Goal: Download file/media

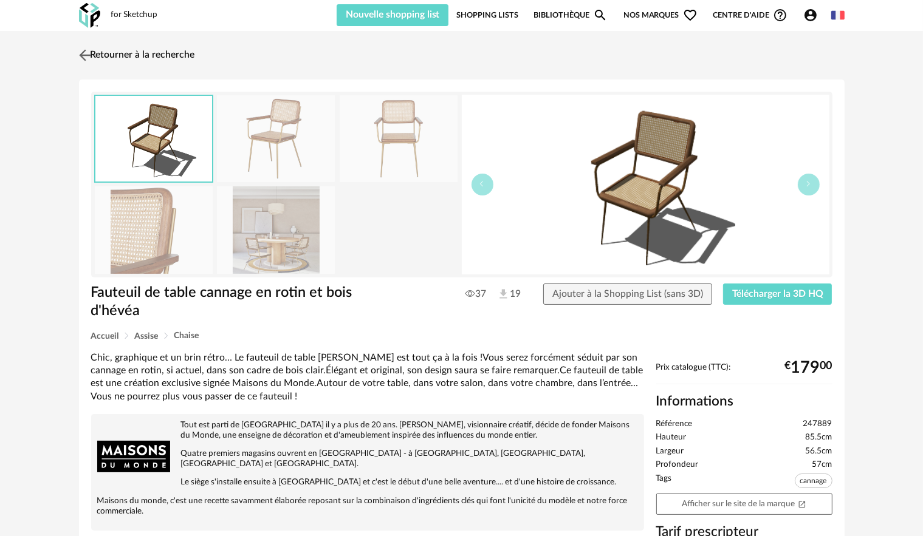
click at [95, 64] on link "Retourner à la recherche" at bounding box center [135, 55] width 119 height 27
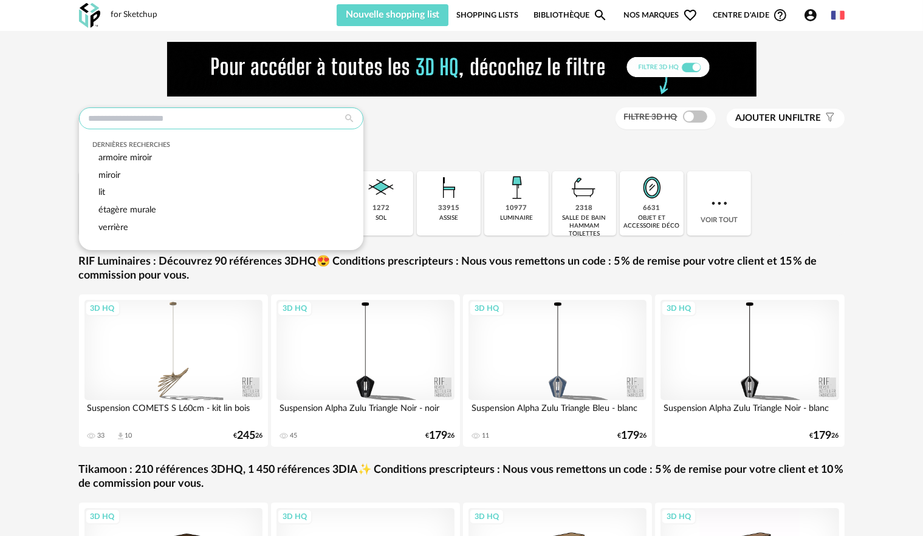
click at [143, 121] on input "text" at bounding box center [221, 119] width 284 height 22
click at [46, 121] on div "Dernières recherches armoire miroir miroir lit étagère murale verrière Filtre 3…" at bounding box center [461, 362] width 923 height 663
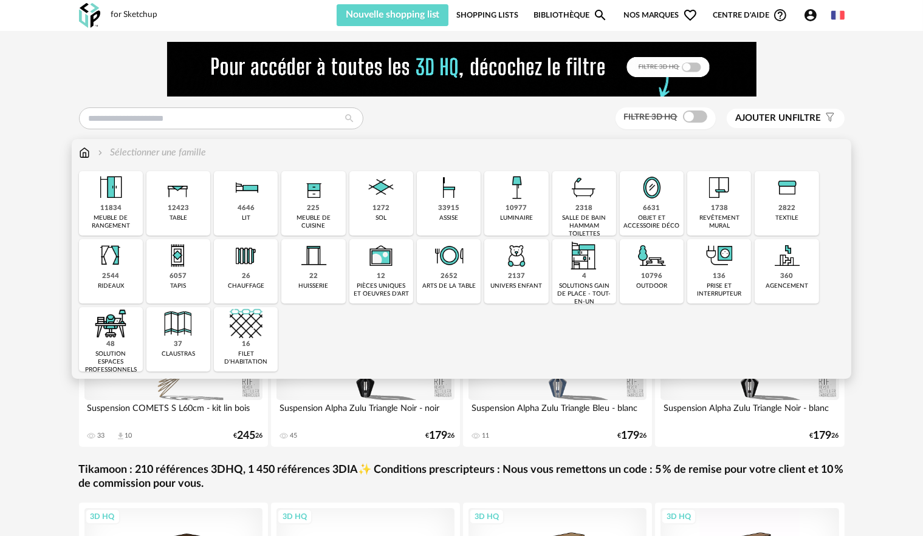
click at [457, 211] on div "33915" at bounding box center [448, 208] width 21 height 9
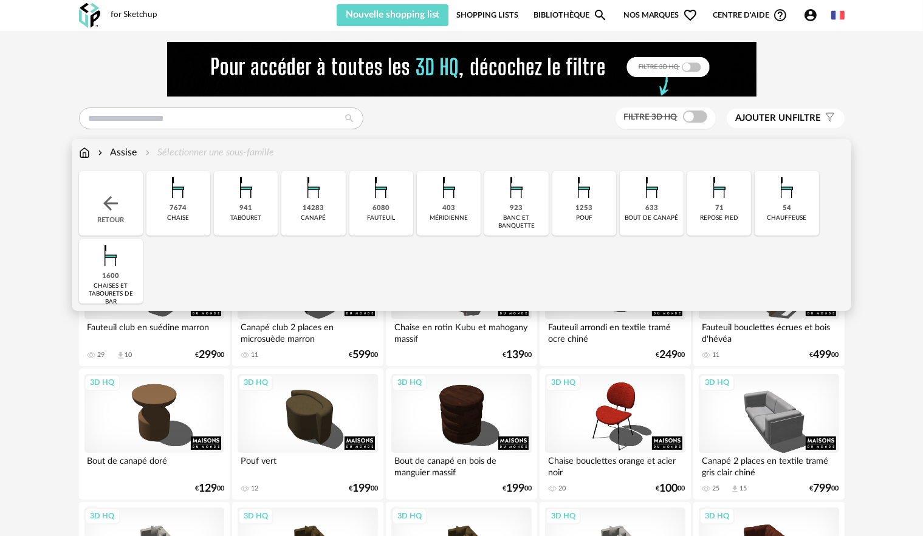
click at [169, 200] on img at bounding box center [178, 187] width 33 height 33
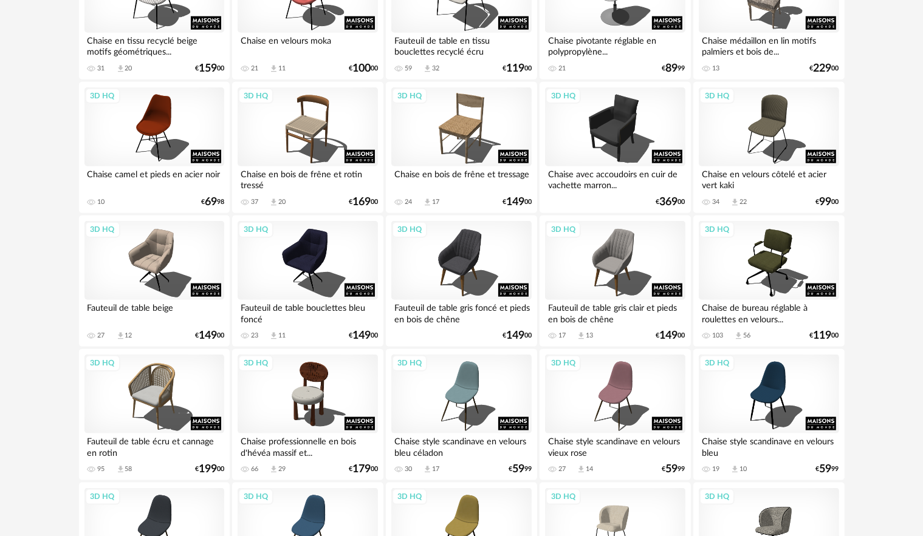
scroll to position [1518, 0]
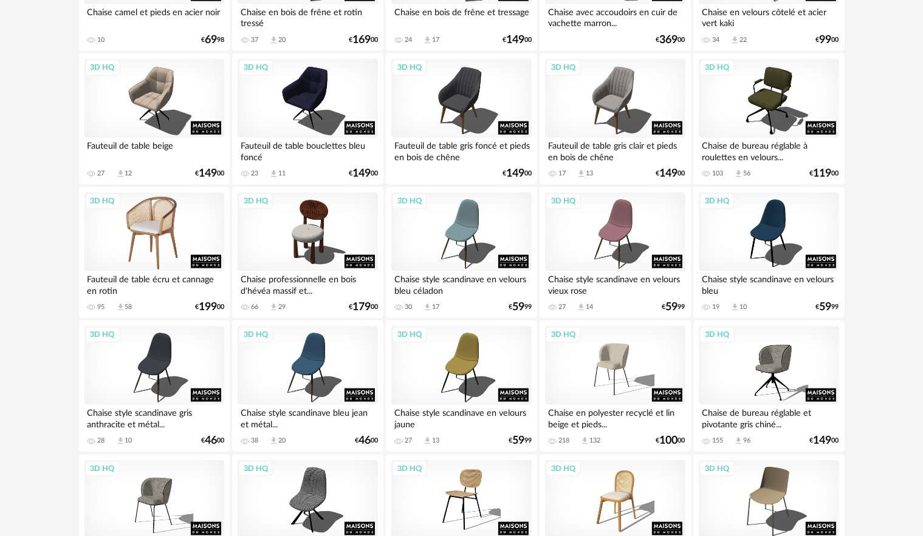
click at [163, 244] on div "3D HQ" at bounding box center [154, 232] width 140 height 79
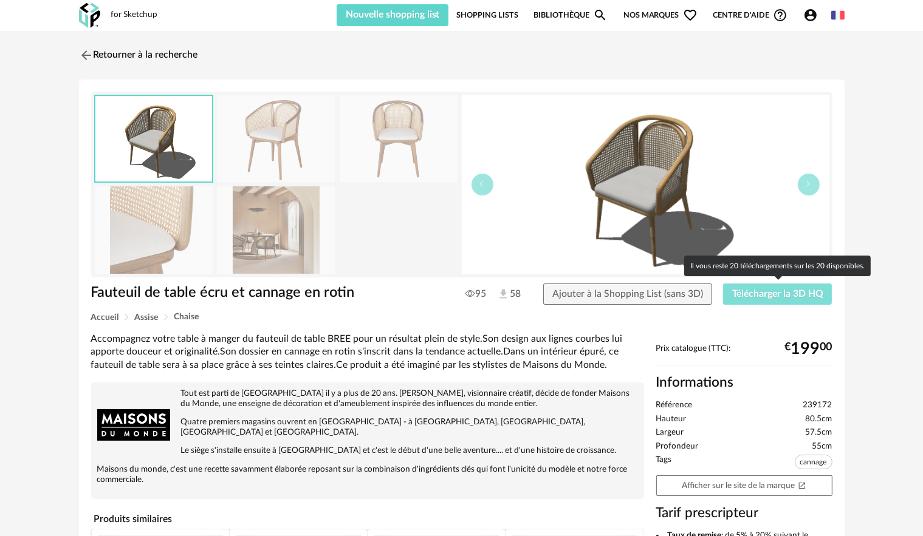
click at [740, 295] on span "Télécharger la 3D HQ" at bounding box center [777, 294] width 91 height 10
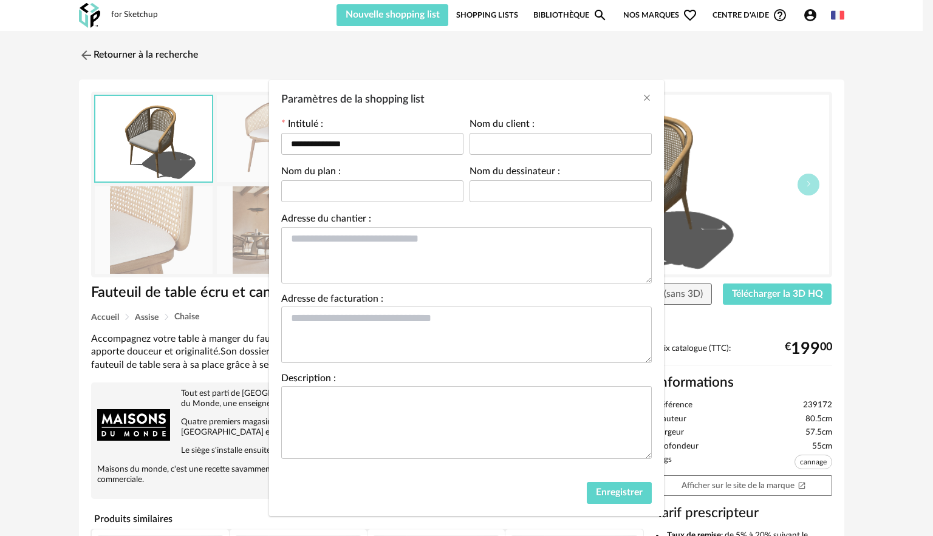
click at [504, 158] on div "Nom du client :" at bounding box center [560, 143] width 188 height 47
click at [496, 136] on input "Paramètres de la shopping list" at bounding box center [560, 144] width 182 height 22
type input "*********"
click at [423, 199] on input "Paramètres de la shopping list" at bounding box center [372, 191] width 182 height 22
click at [474, 191] on input "Paramètres de la shopping list" at bounding box center [560, 191] width 182 height 22
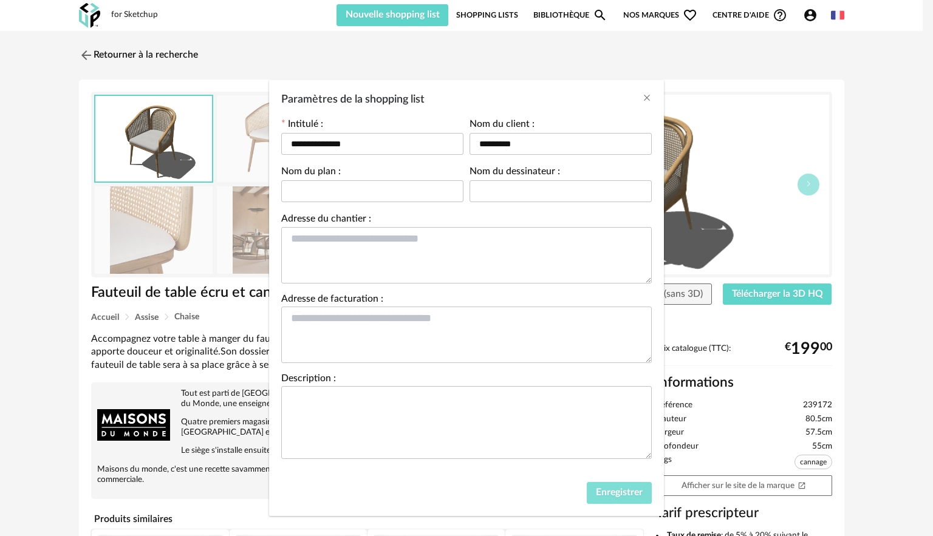
click at [618, 496] on span "Enregistrer" at bounding box center [619, 493] width 47 height 10
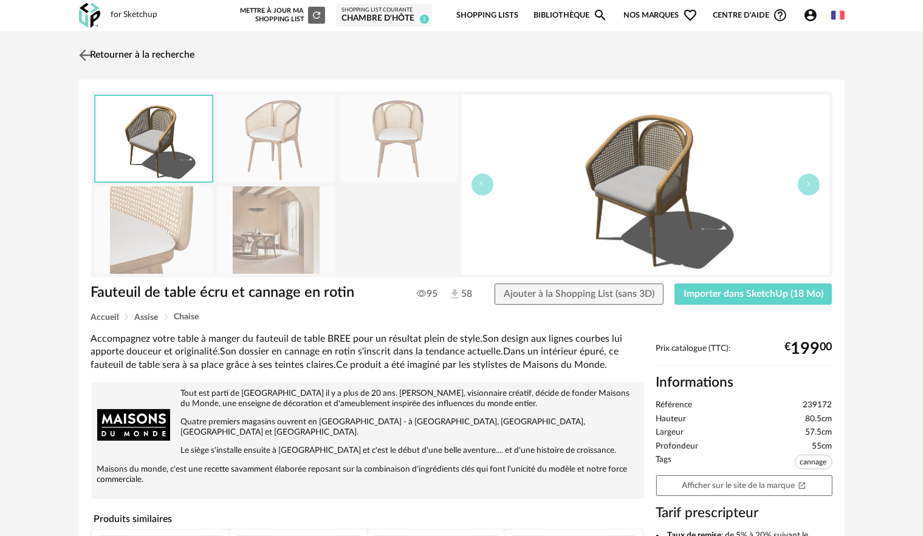
click at [117, 53] on link "Retourner à la recherche" at bounding box center [135, 55] width 119 height 27
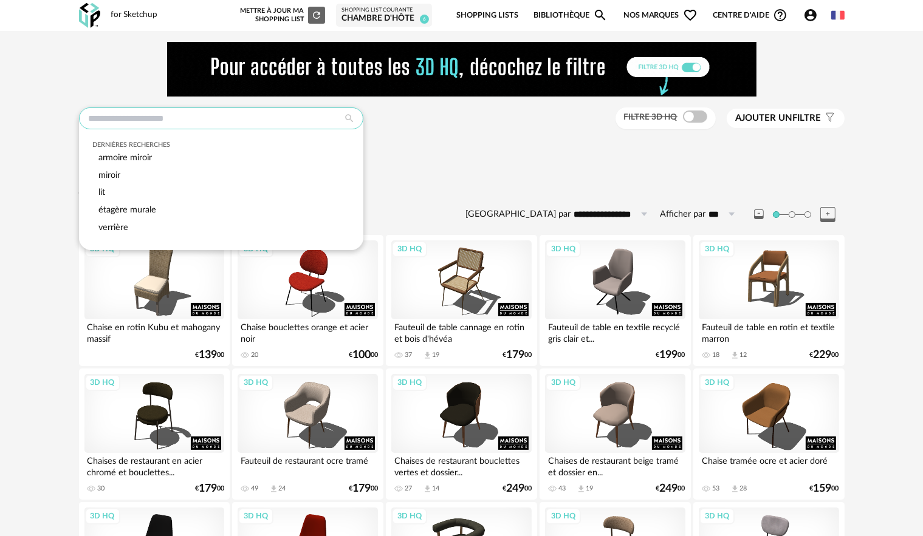
click at [178, 118] on input "text" at bounding box center [221, 119] width 284 height 22
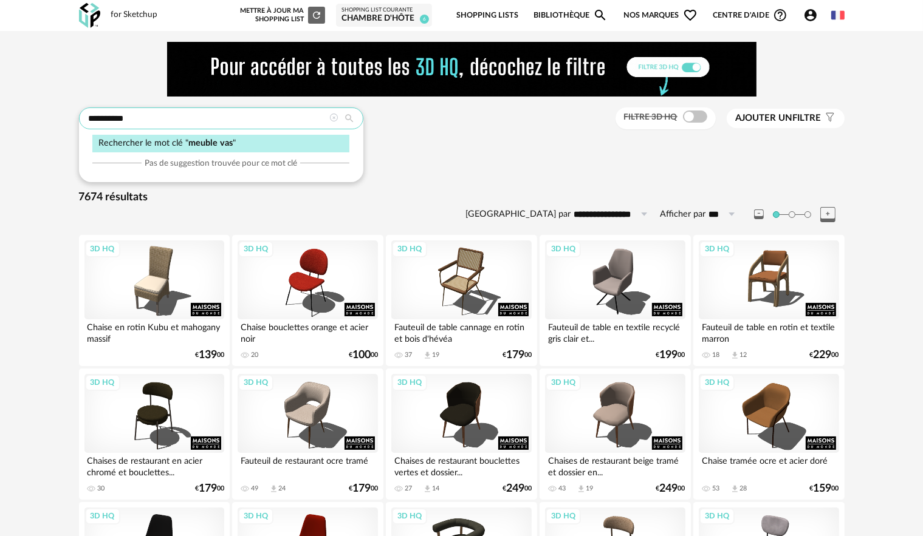
drag, startPoint x: 126, startPoint y: 121, endPoint x: 58, endPoint y: 121, distance: 68.0
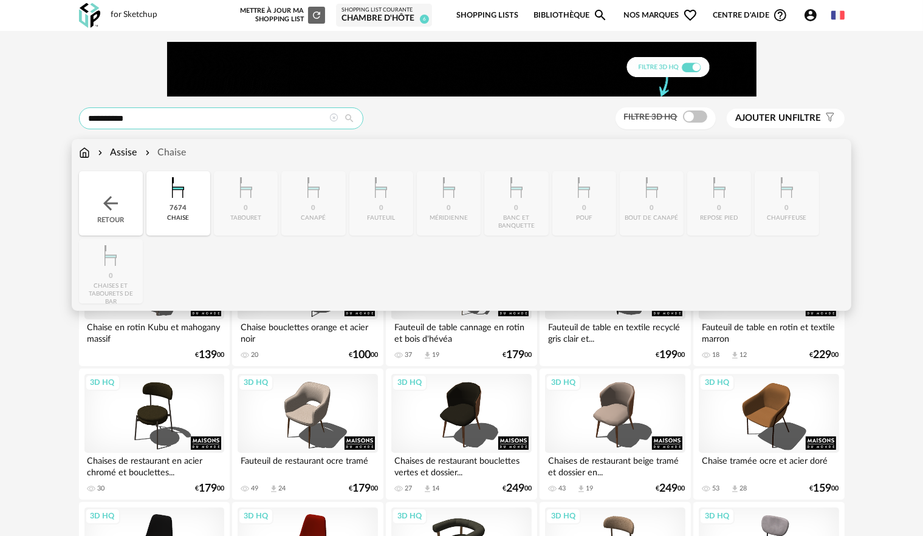
type input "**********"
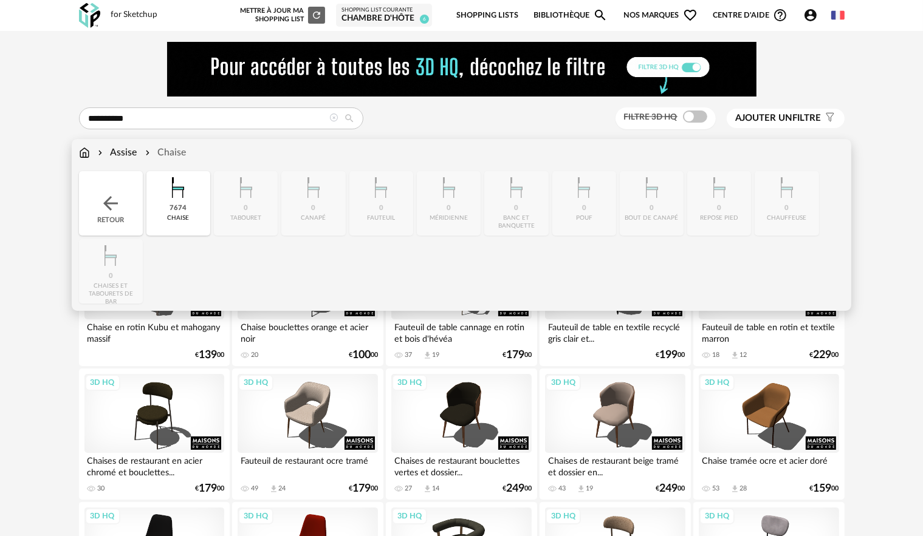
click at [106, 207] on img at bounding box center [111, 204] width 22 height 22
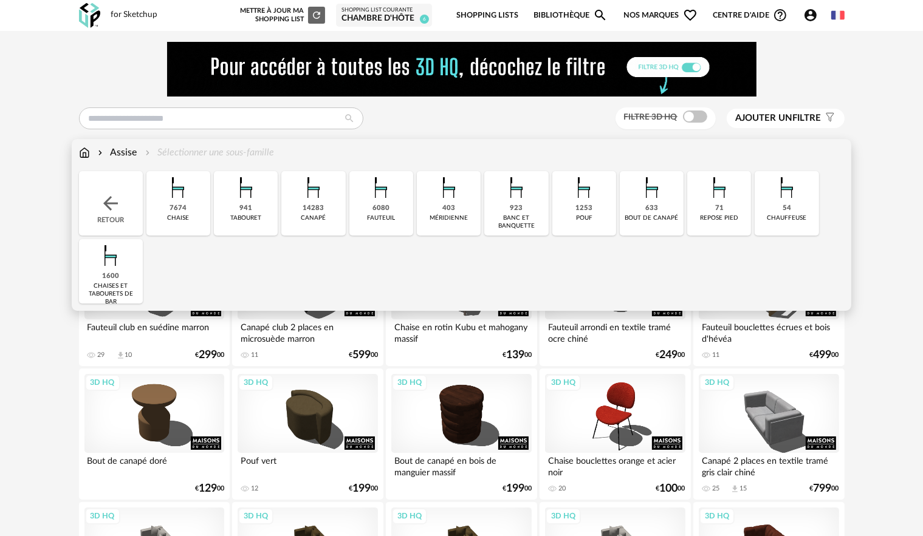
click at [115, 206] on img at bounding box center [111, 204] width 22 height 22
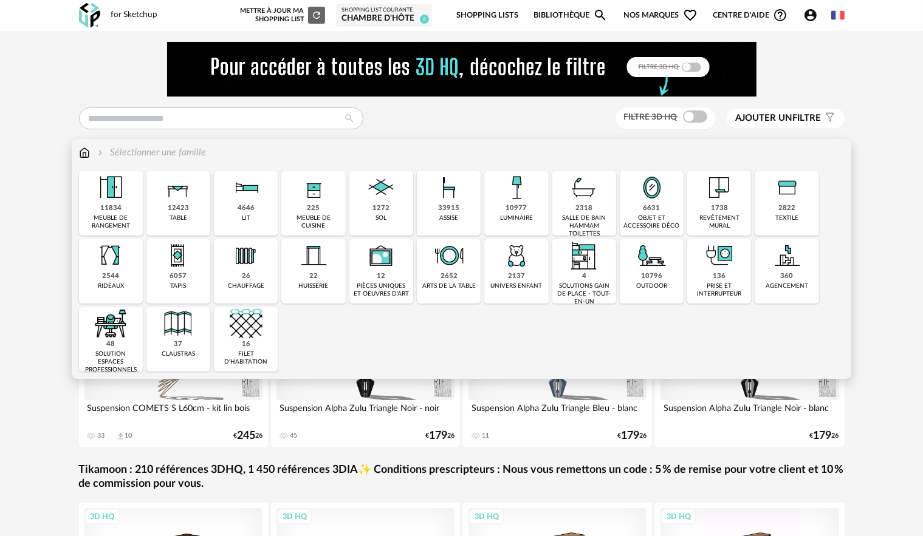
click at [587, 207] on div "2318" at bounding box center [583, 208] width 17 height 9
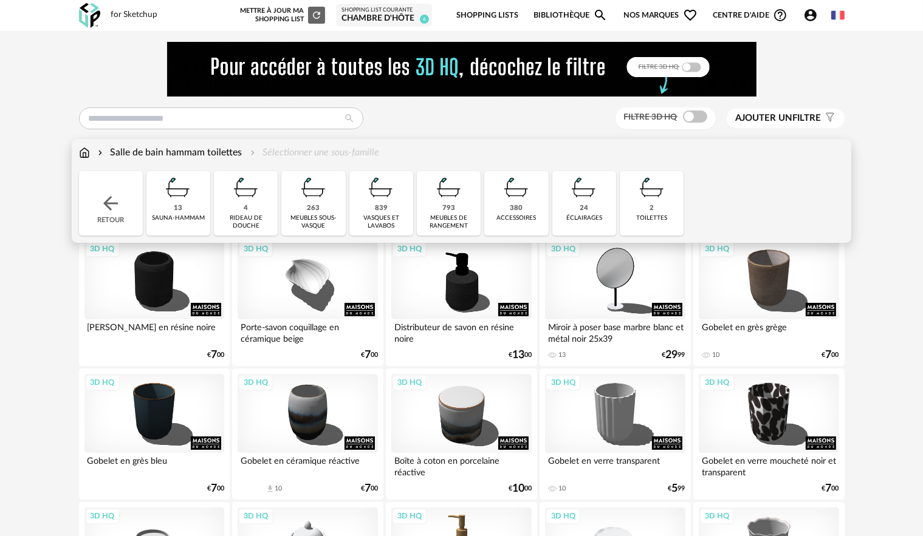
click at [313, 202] on img at bounding box center [313, 187] width 33 height 33
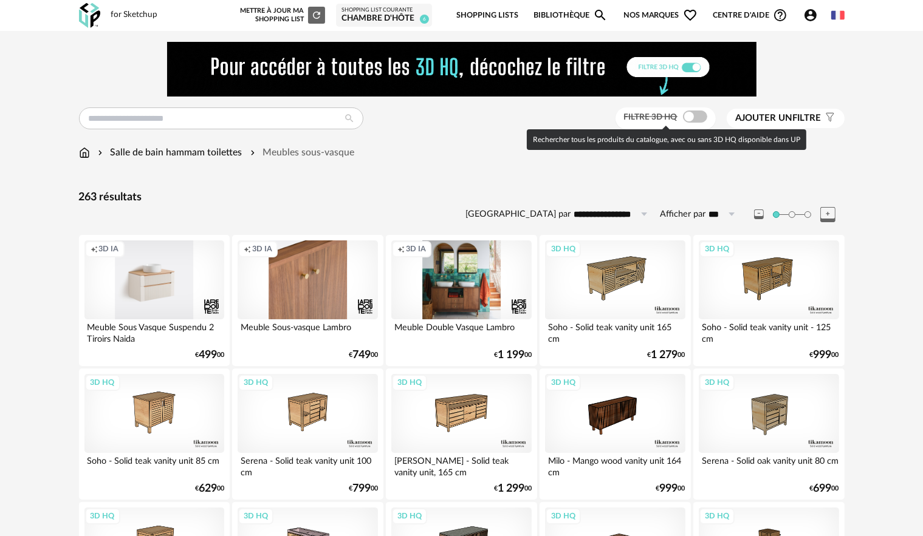
click at [697, 119] on span at bounding box center [695, 117] width 24 height 12
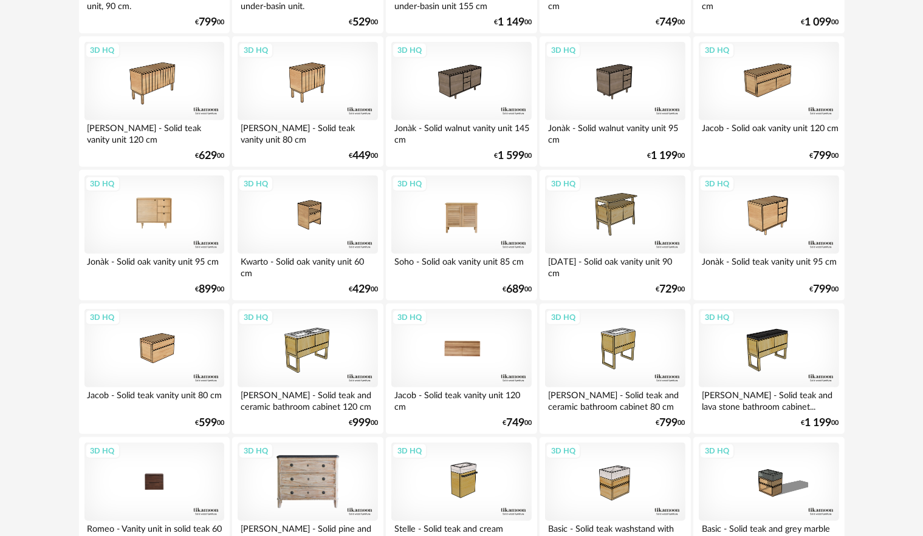
scroll to position [668, 0]
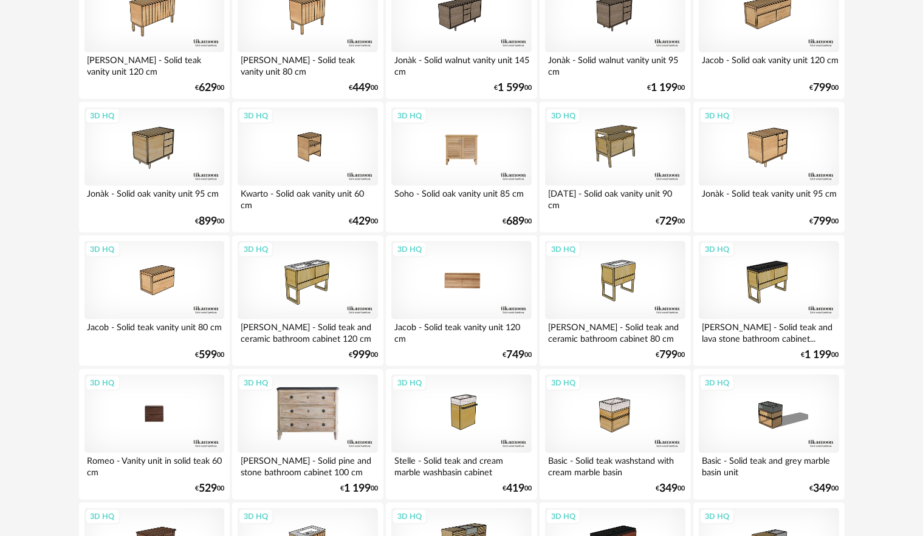
click at [155, 415] on div "3D HQ" at bounding box center [154, 414] width 140 height 79
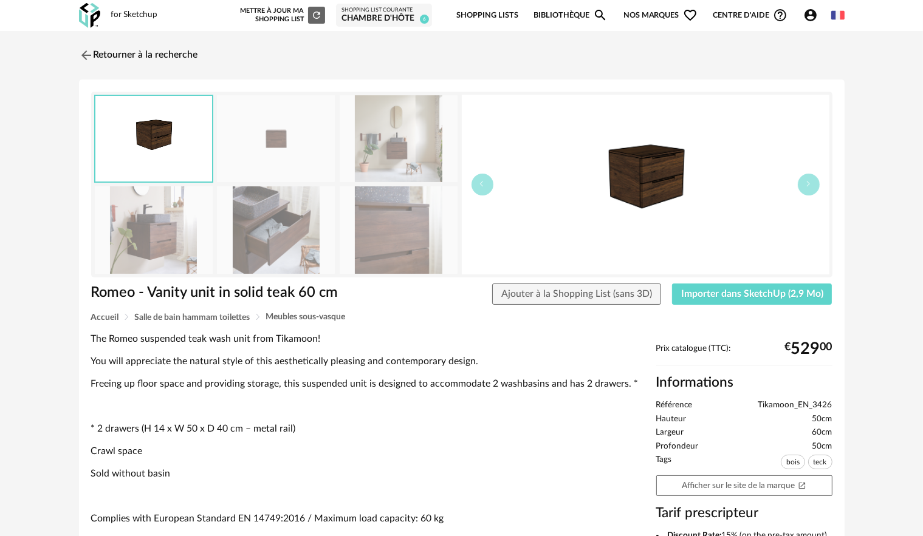
click at [287, 235] on img at bounding box center [276, 229] width 118 height 87
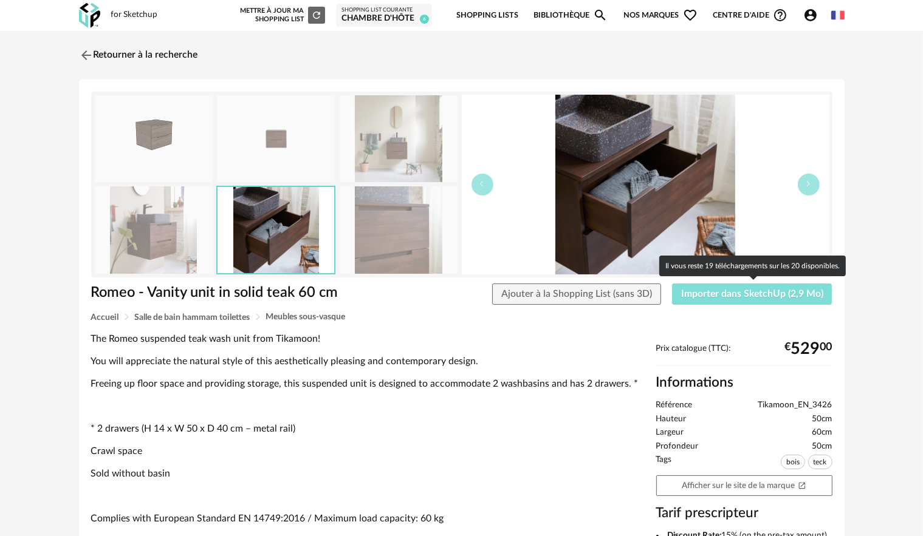
click at [720, 287] on button "Importer dans SketchUp (2,9 Mo)" at bounding box center [752, 295] width 160 height 22
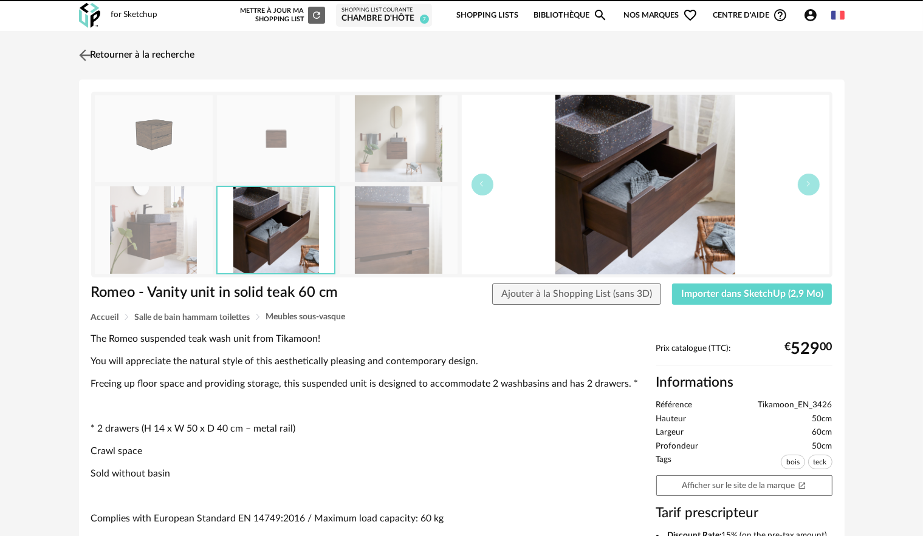
click at [85, 55] on img at bounding box center [85, 55] width 18 height 18
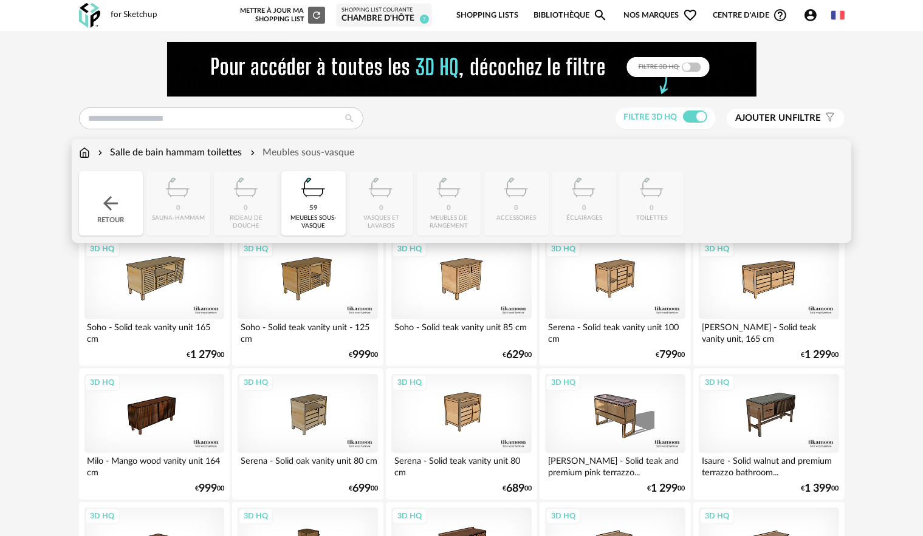
click at [109, 179] on div "Retour" at bounding box center [111, 203] width 64 height 64
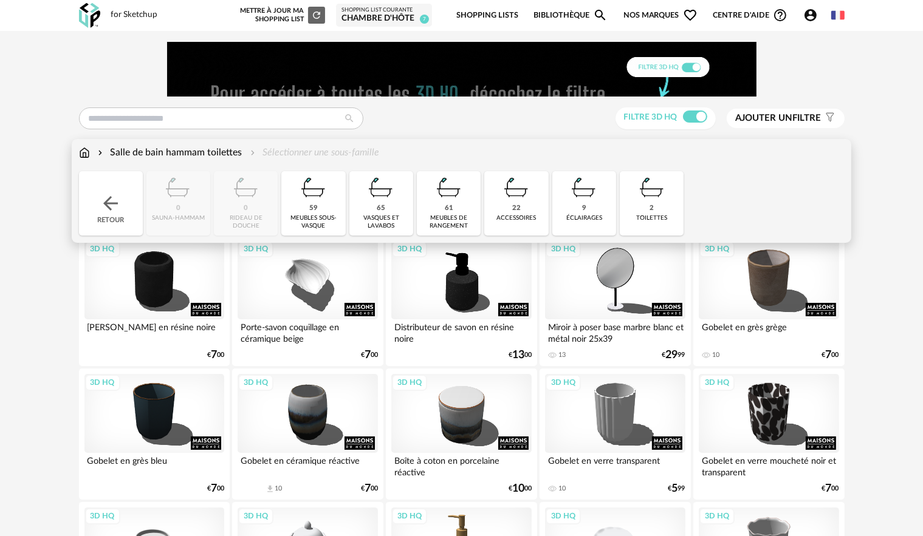
click at [380, 211] on div "65" at bounding box center [381, 208] width 9 height 9
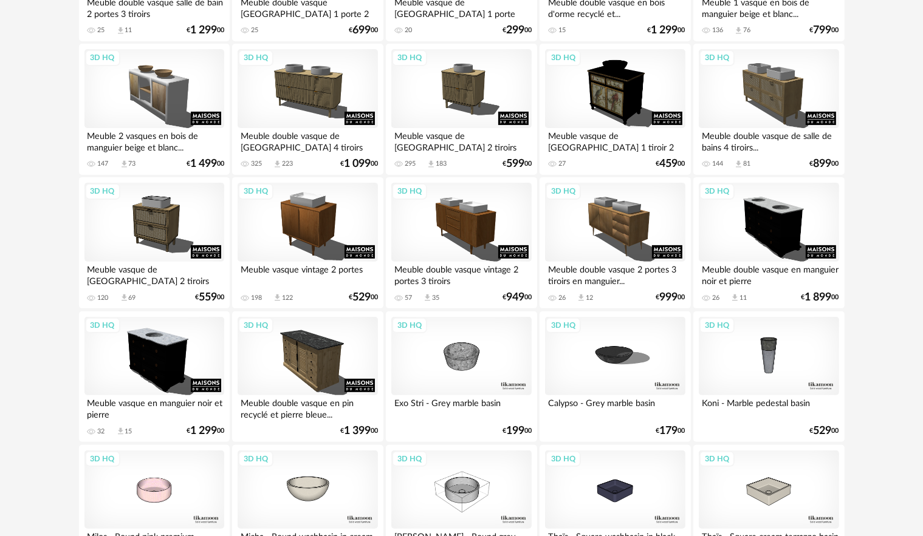
scroll to position [364, 0]
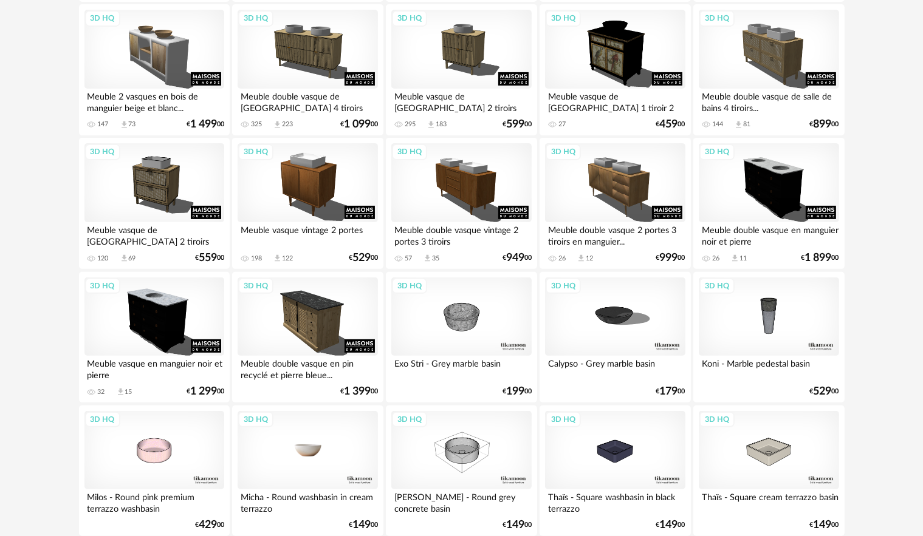
click at [324, 431] on div "3D HQ" at bounding box center [307, 450] width 140 height 79
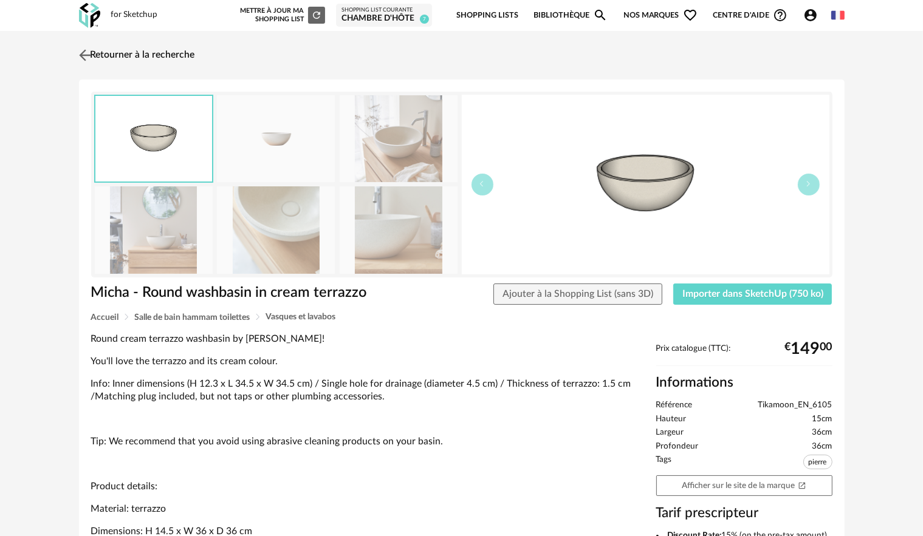
click at [85, 56] on img at bounding box center [85, 55] width 18 height 18
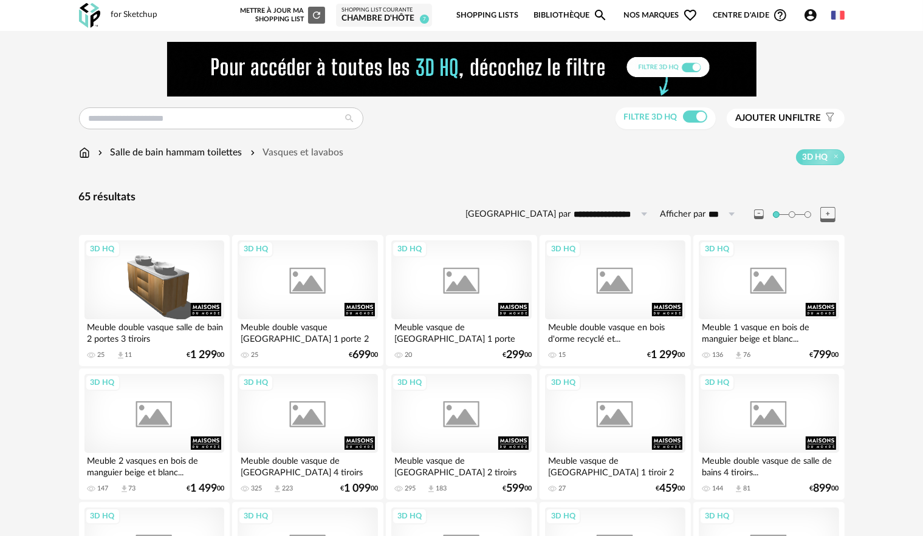
scroll to position [364, 0]
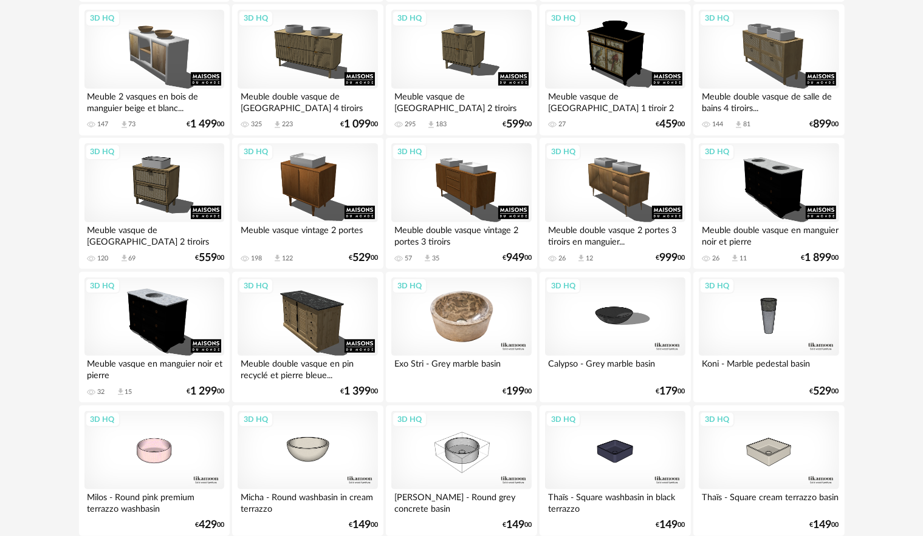
click at [454, 321] on div "3D HQ" at bounding box center [461, 317] width 140 height 79
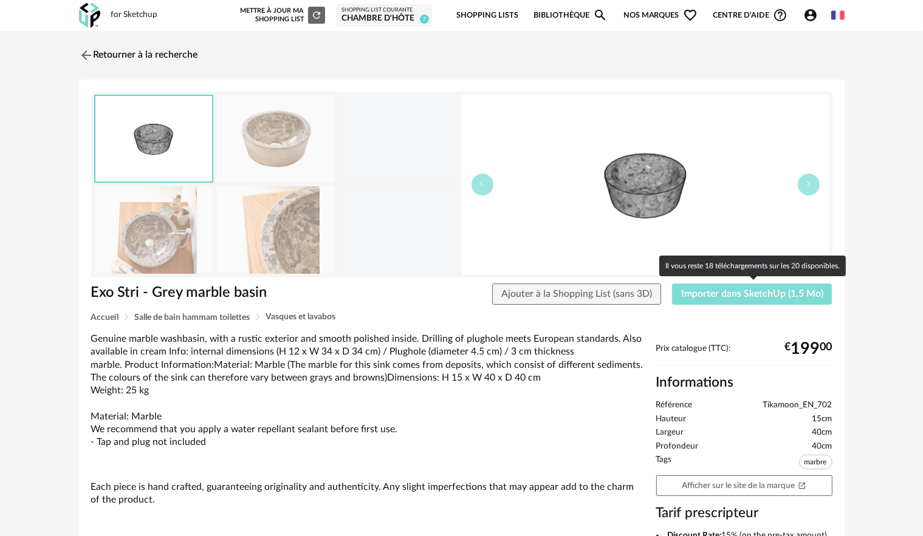
click at [740, 292] on span "Importer dans SketchUp (1,5 Mo)" at bounding box center [752, 294] width 142 height 10
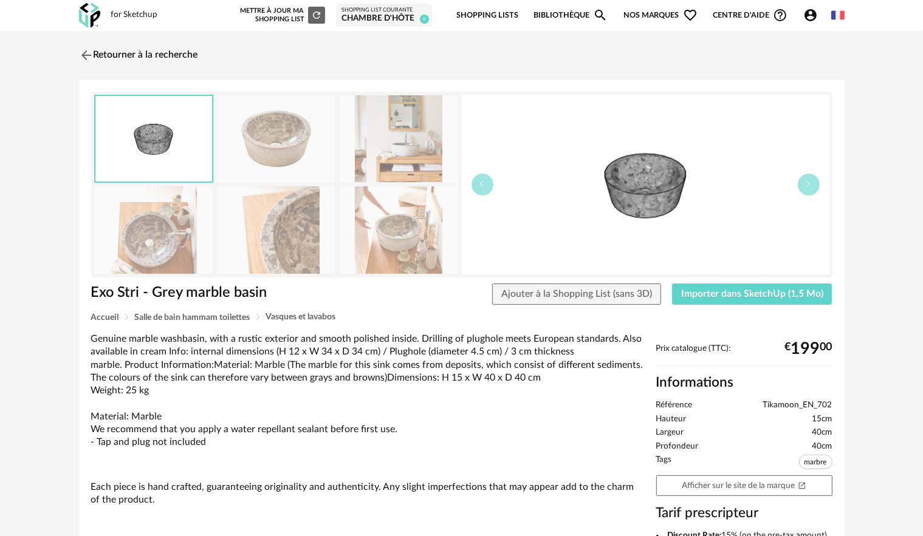
click at [241, 128] on img at bounding box center [276, 138] width 118 height 87
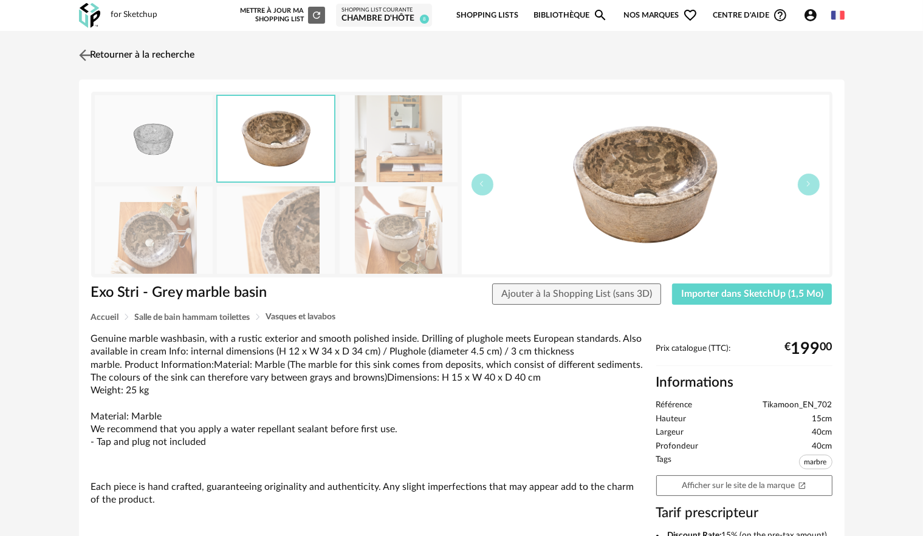
click at [92, 58] on img at bounding box center [85, 55] width 18 height 18
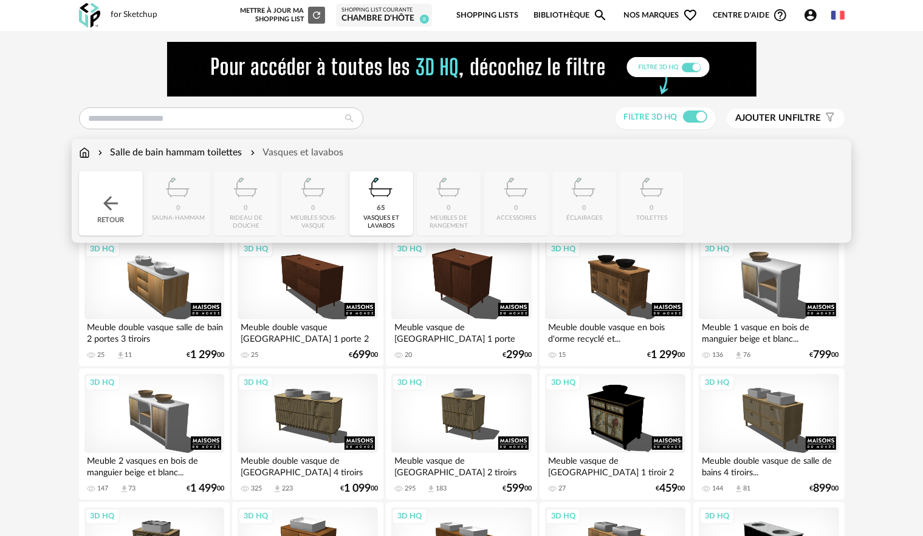
click at [118, 209] on img at bounding box center [111, 204] width 22 height 22
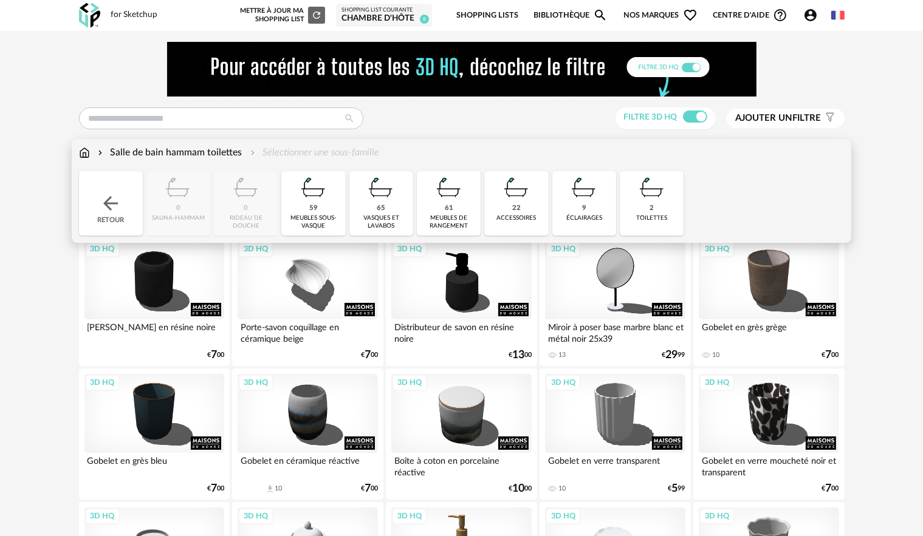
click at [516, 199] on img at bounding box center [516, 187] width 33 height 33
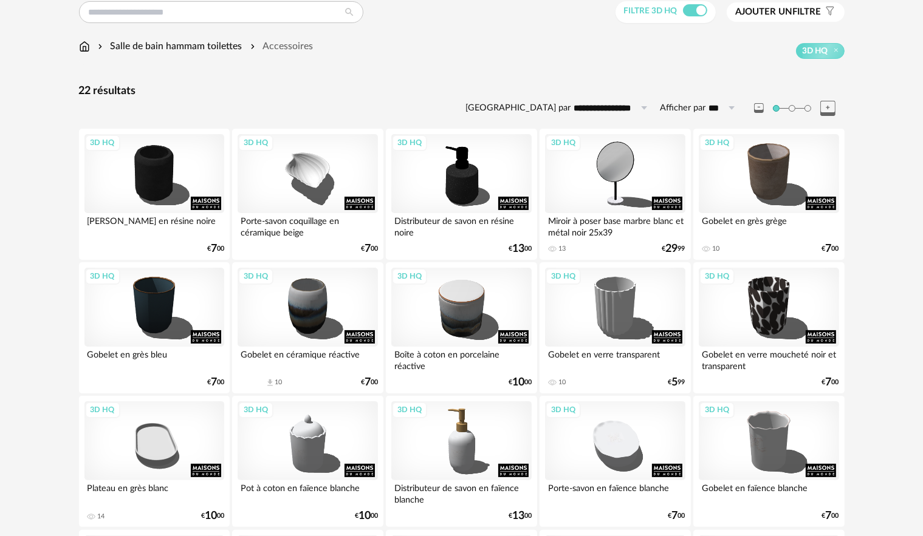
scroll to position [103, 0]
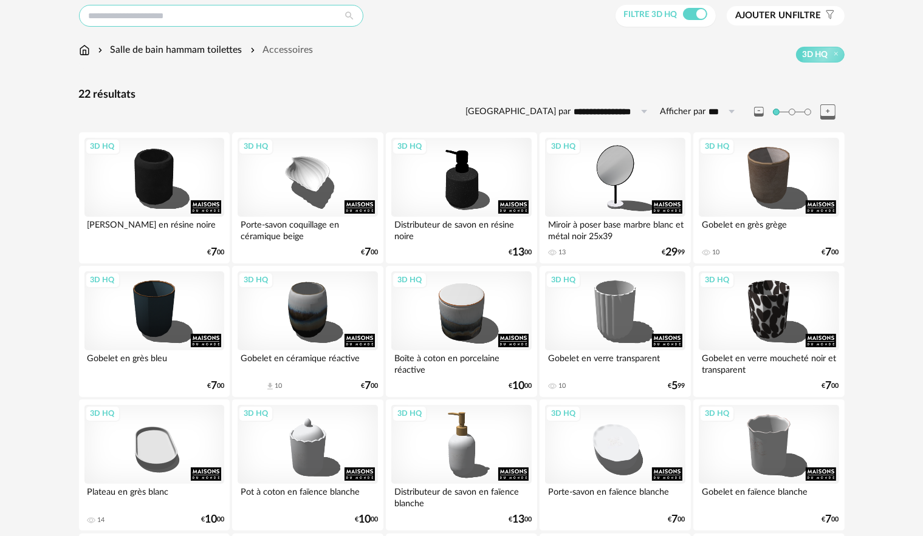
click at [146, 19] on input "text" at bounding box center [221, 16] width 284 height 22
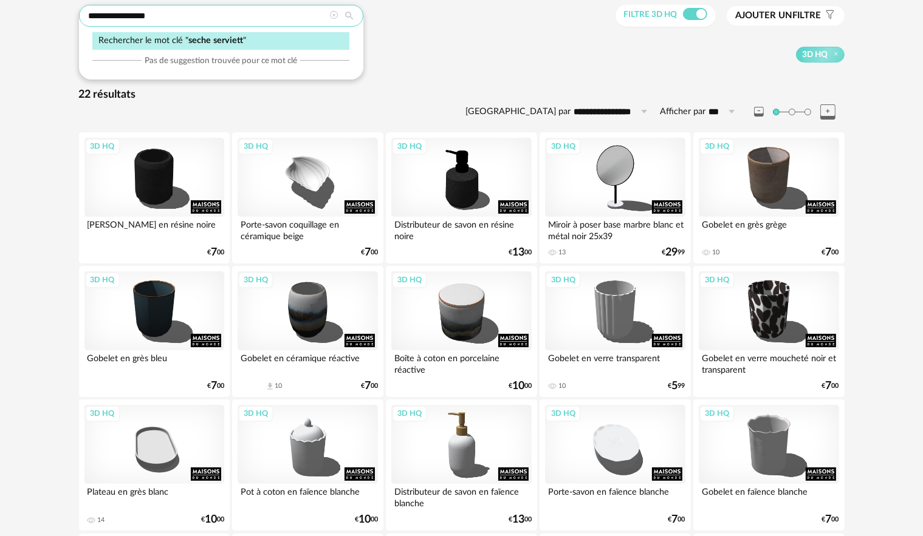
type input "**********"
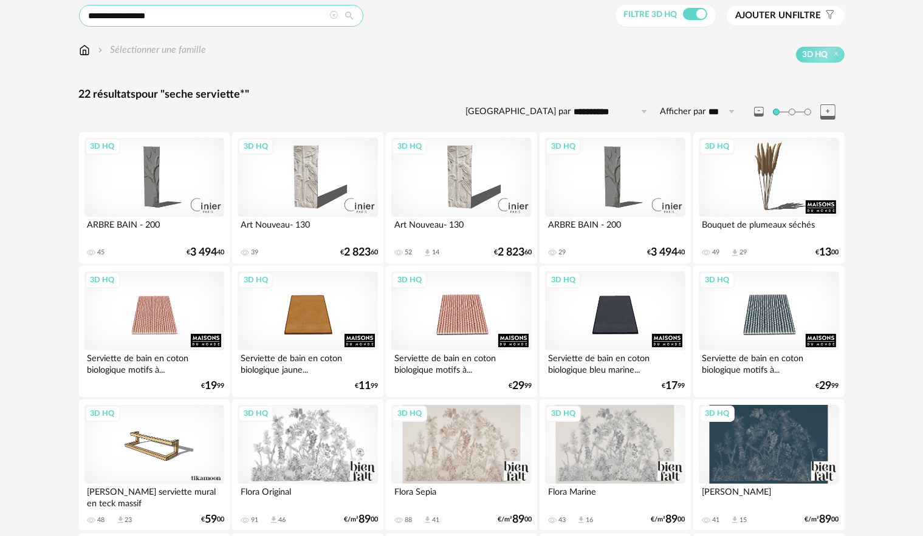
click at [191, 14] on input "**********" at bounding box center [221, 16] width 284 height 22
type input "**********"
click at [790, 199] on div "3D HQ" at bounding box center [768, 177] width 140 height 79
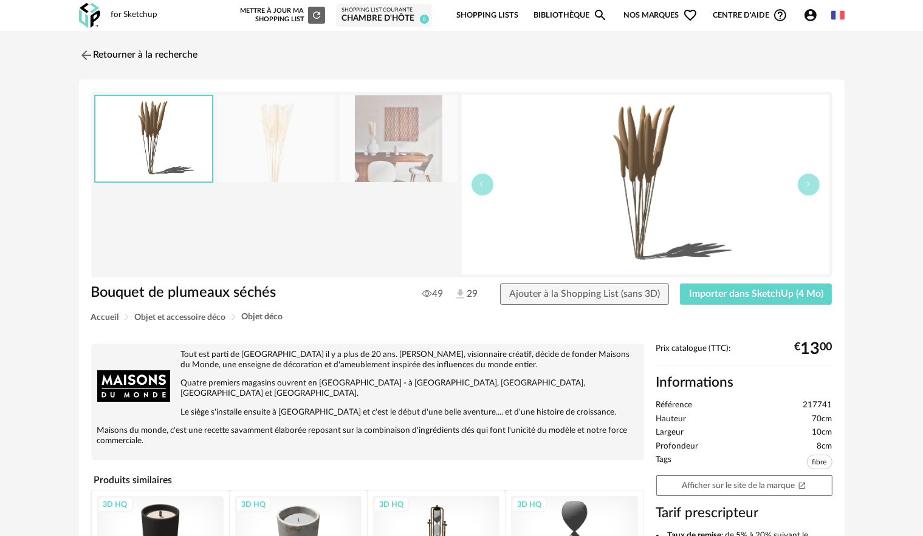
click at [414, 161] on img at bounding box center [399, 138] width 118 height 87
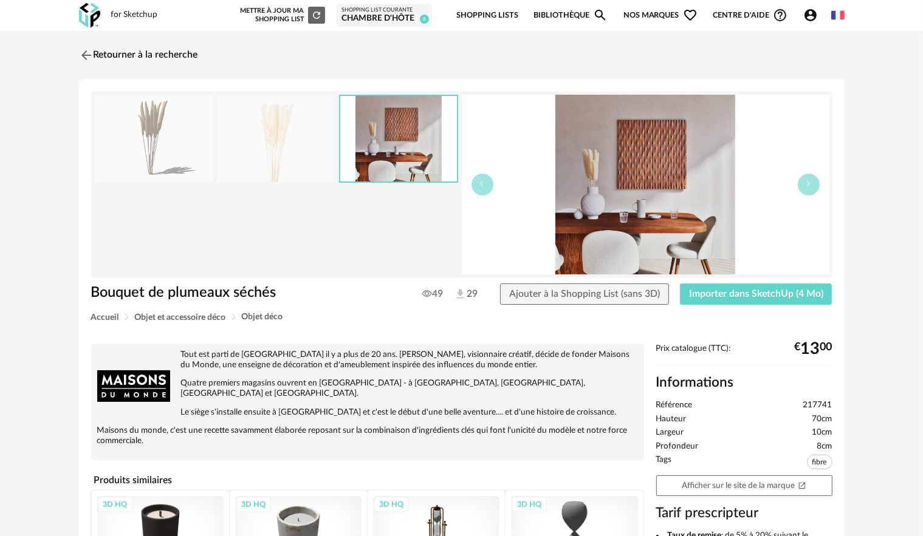
click at [287, 149] on img at bounding box center [276, 138] width 118 height 87
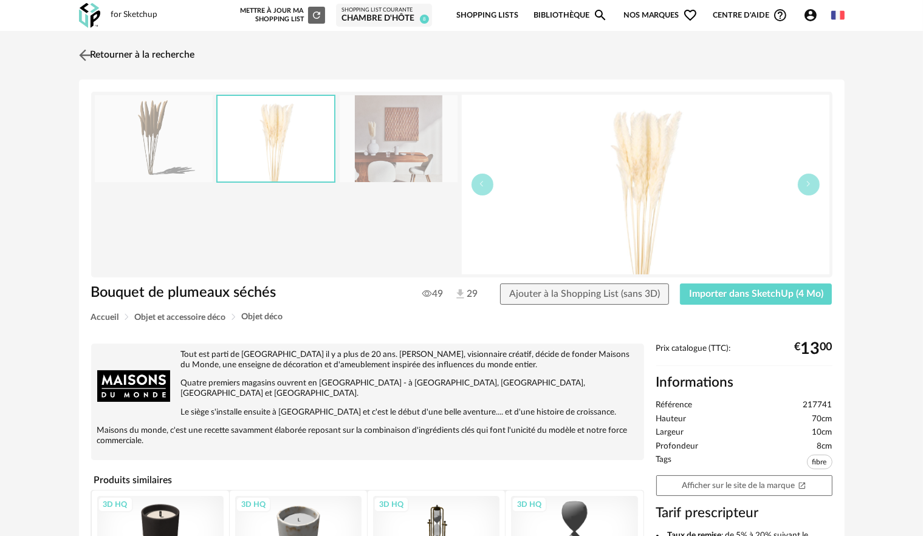
click at [87, 62] on img at bounding box center [85, 55] width 18 height 18
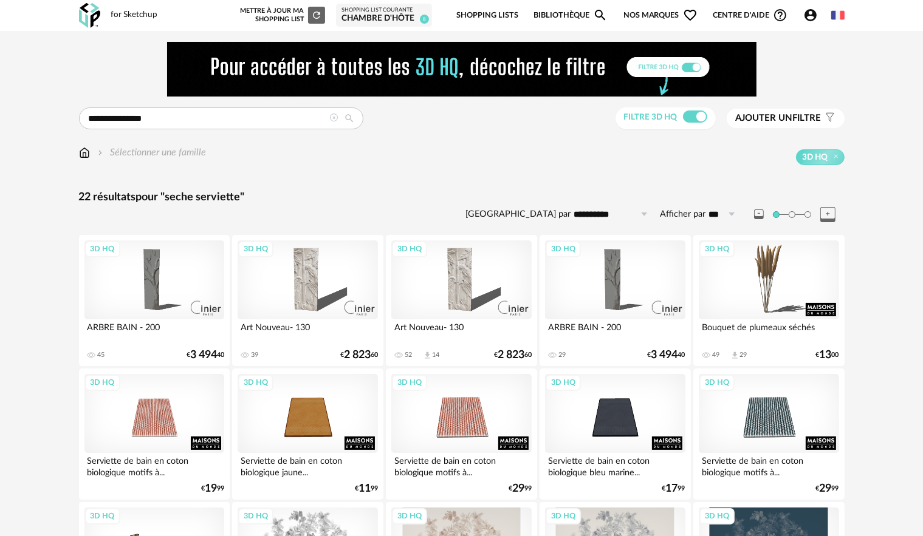
click at [336, 123] on div at bounding box center [334, 119] width 9 height 12
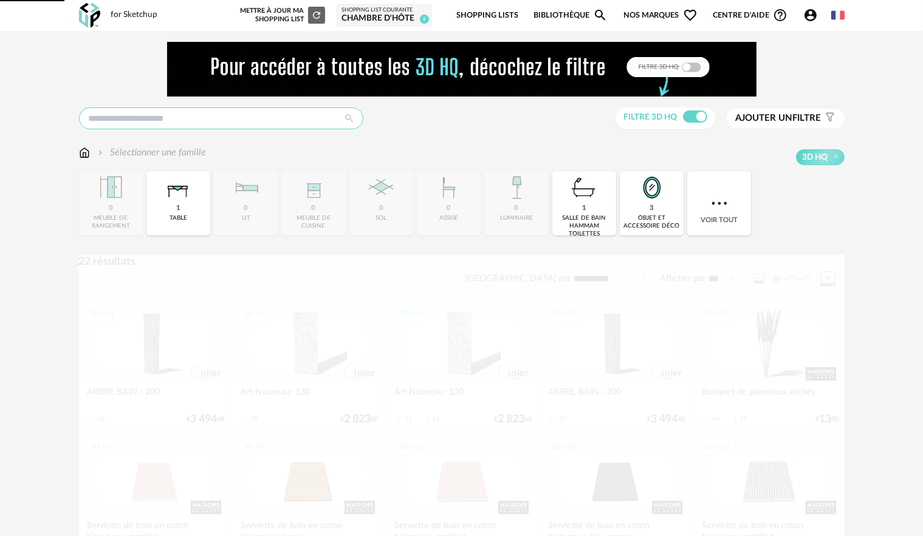
click at [335, 120] on input "text" at bounding box center [221, 119] width 284 height 22
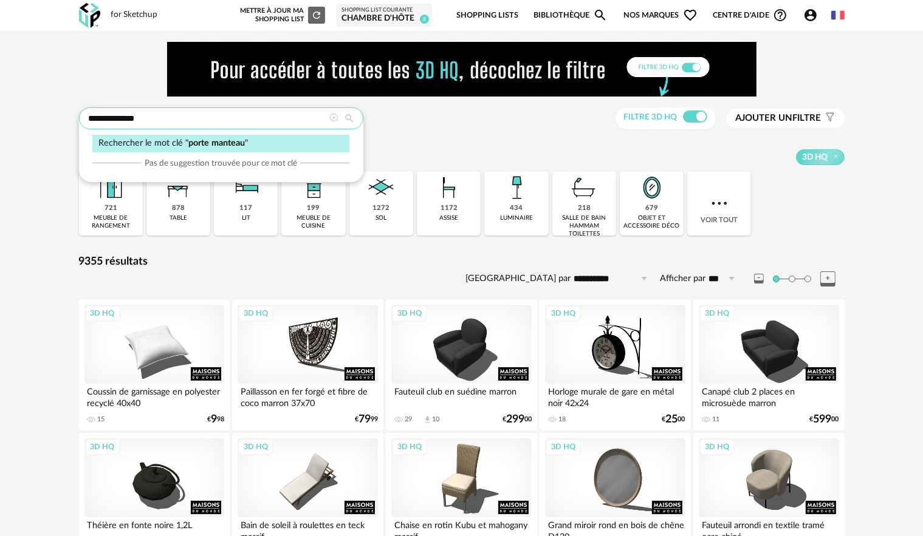
type input "**********"
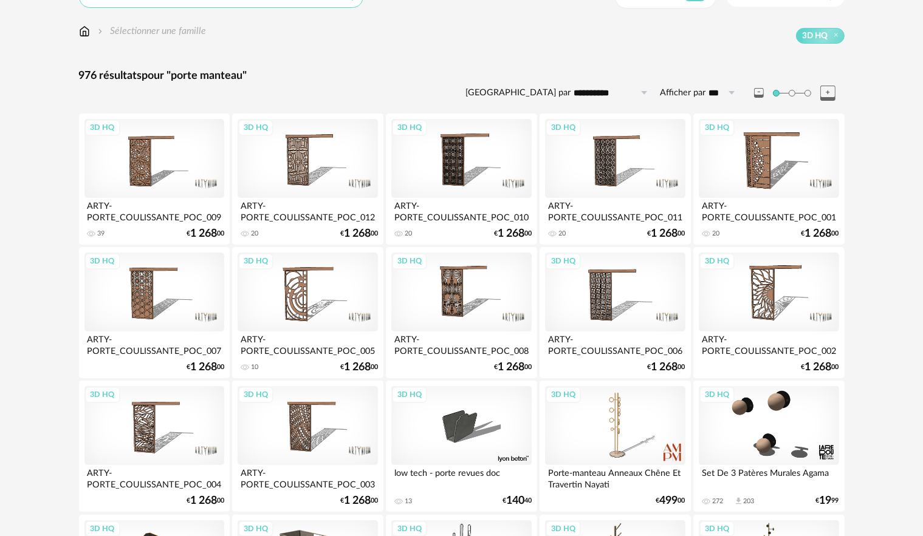
scroll to position [304, 0]
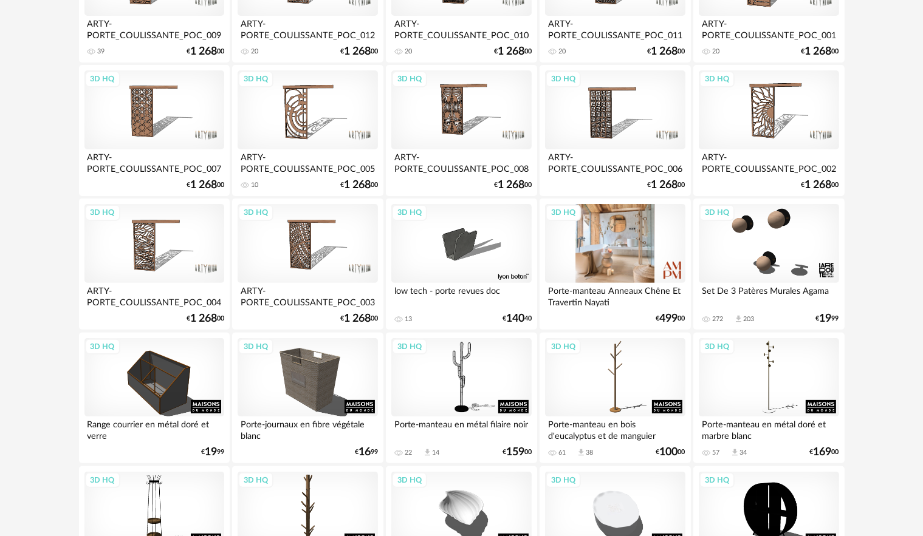
click at [556, 248] on div "3D HQ" at bounding box center [615, 243] width 140 height 79
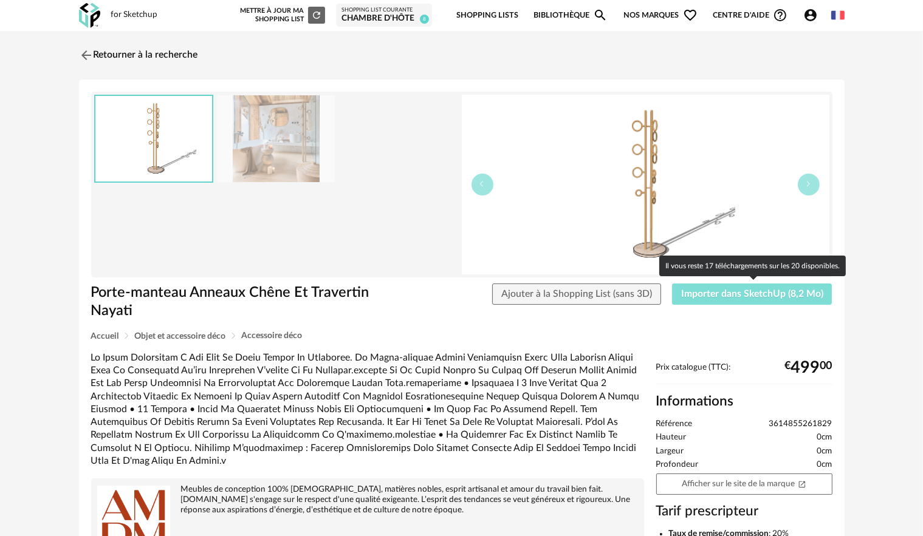
click at [706, 288] on button "Importer dans SketchUp (8,2 Mo)" at bounding box center [752, 295] width 160 height 22
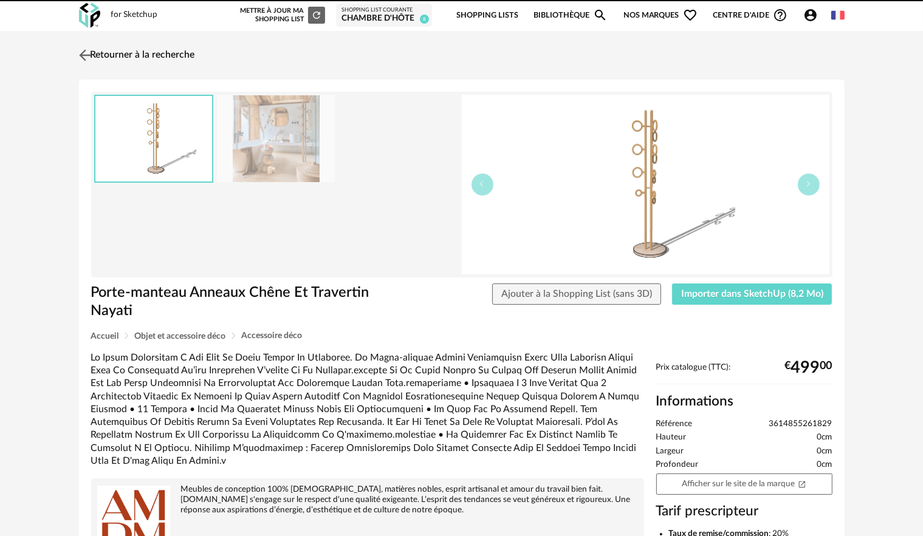
click at [86, 55] on img at bounding box center [85, 55] width 18 height 18
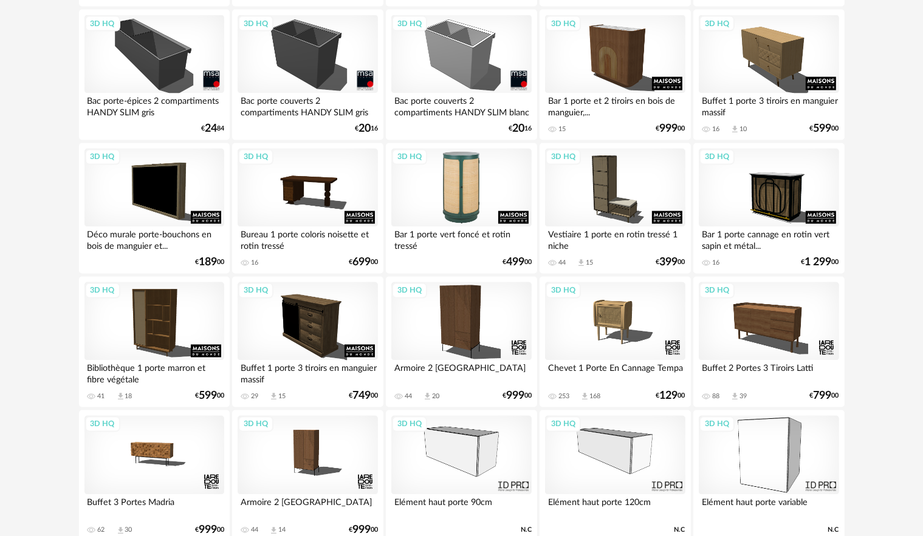
scroll to position [2247, 0]
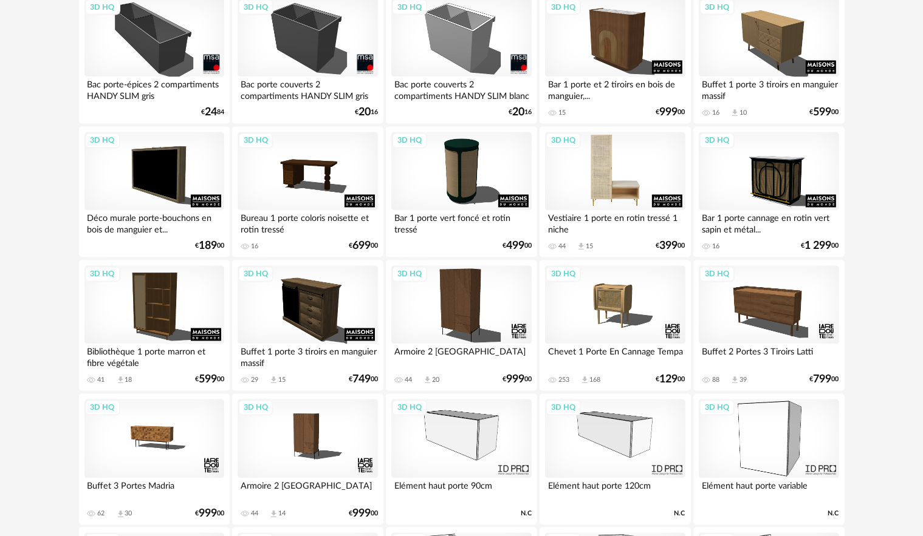
click at [605, 171] on div "3D HQ" at bounding box center [615, 171] width 140 height 79
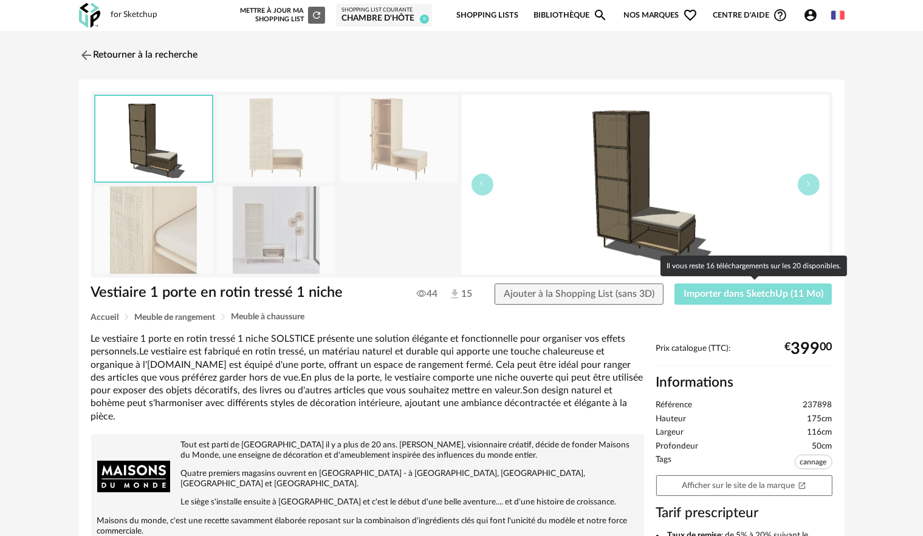
click at [725, 291] on span "Importer dans SketchUp (11 Mo)" at bounding box center [753, 294] width 140 height 10
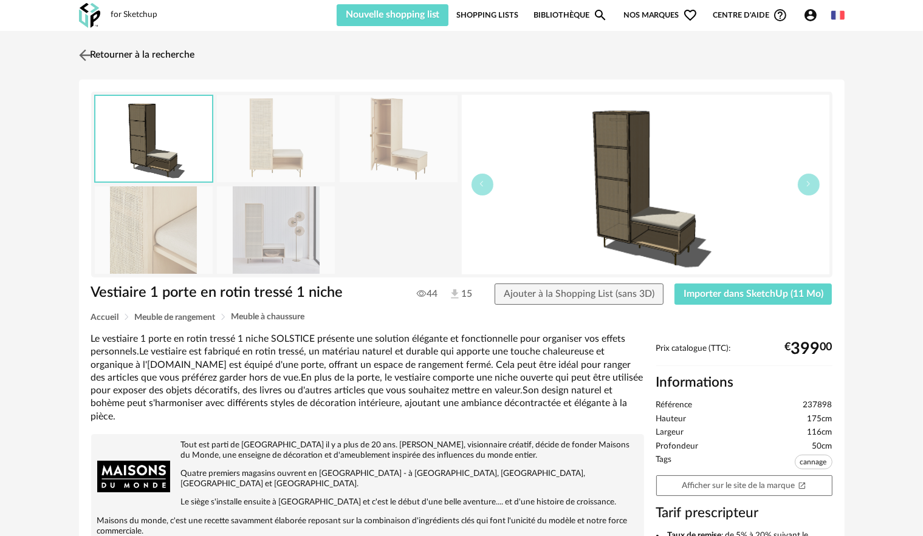
click at [85, 54] on img at bounding box center [85, 55] width 18 height 18
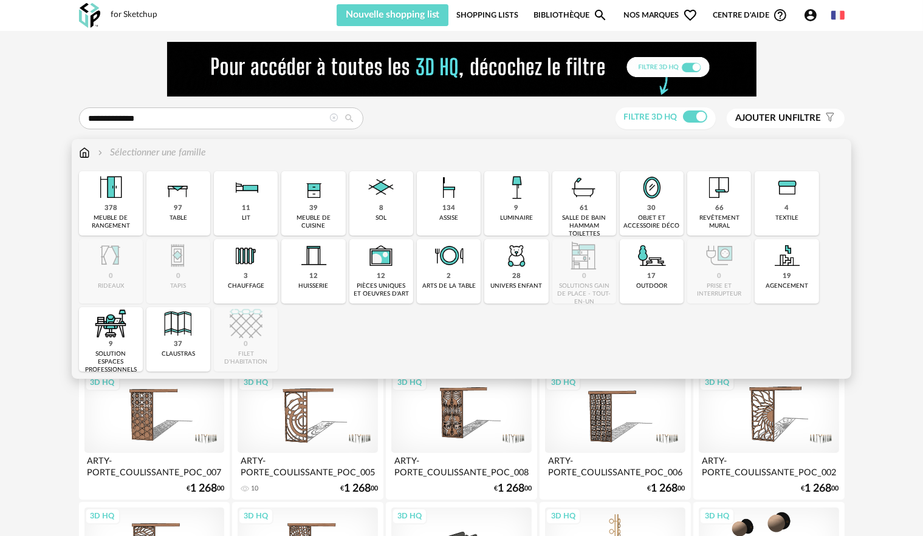
click at [84, 154] on img at bounding box center [84, 153] width 11 height 14
